Goal: Check status: Check status

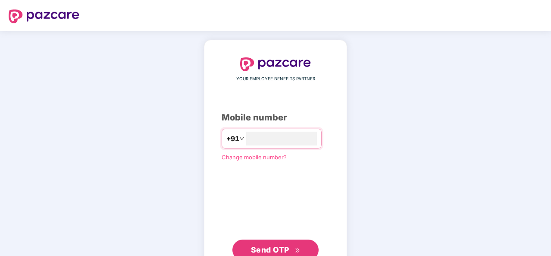
type input "**********"
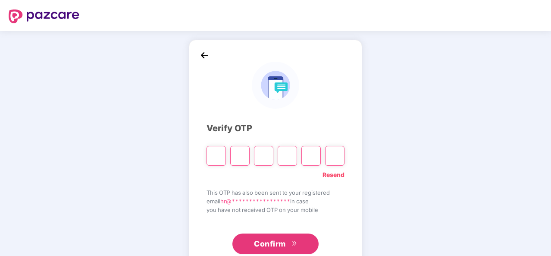
type input "*"
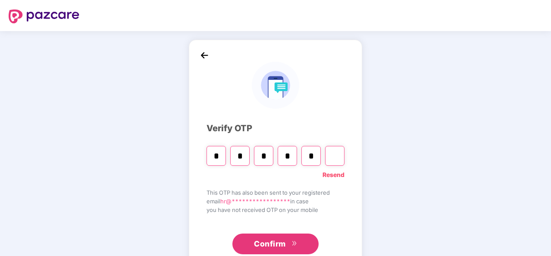
type input "*"
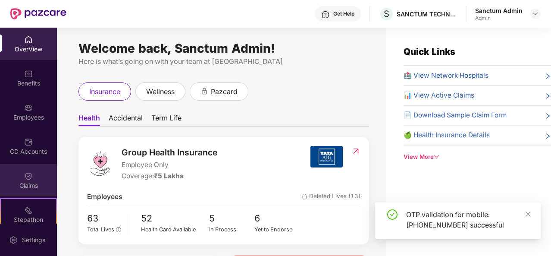
click at [38, 170] on div "Claims" at bounding box center [28, 180] width 57 height 32
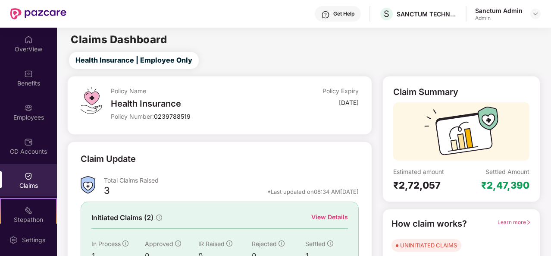
scroll to position [81, 0]
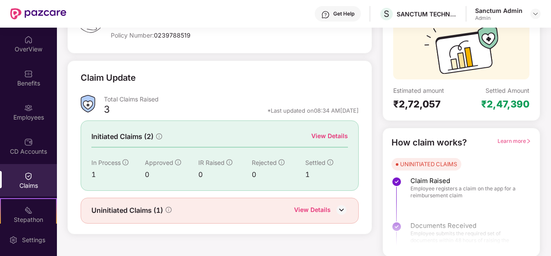
click at [332, 140] on div "View Details" at bounding box center [329, 135] width 37 height 9
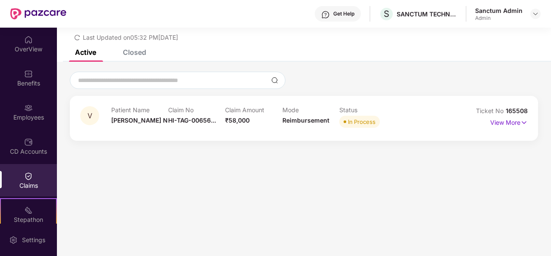
scroll to position [28, 0]
click at [505, 123] on p "View More" at bounding box center [509, 122] width 38 height 12
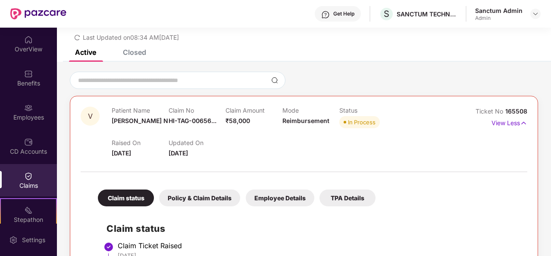
scroll to position [246, 0]
